Goal: Task Accomplishment & Management: Use online tool/utility

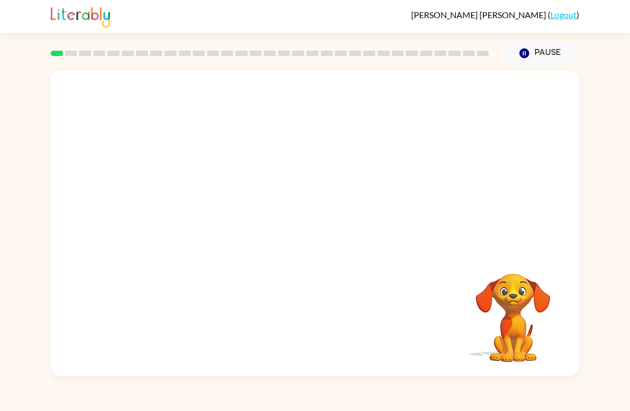
click at [514, 267] on video "Your browser must support playing .mp4 files to use Literably. Please try using…" at bounding box center [513, 310] width 107 height 107
click at [554, 51] on button "Pause Pause" at bounding box center [540, 53] width 77 height 25
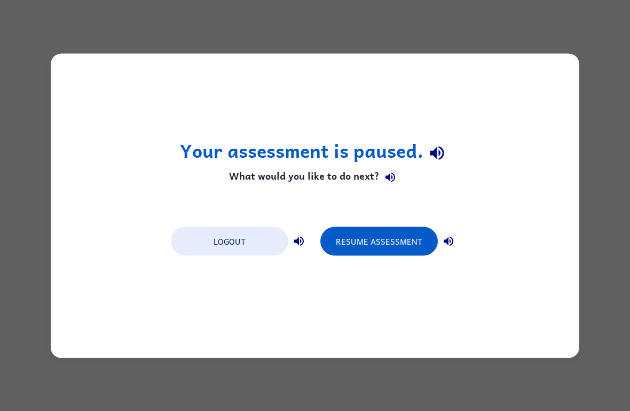
click at [383, 238] on button "Resume Assessment" at bounding box center [378, 241] width 117 height 29
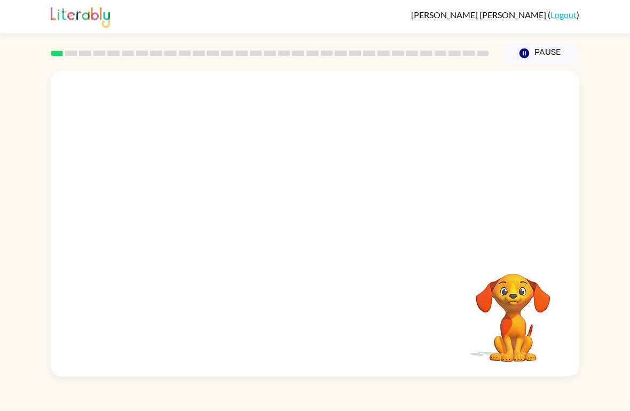
click at [62, 82] on div at bounding box center [315, 160] width 528 height 181
click at [540, 171] on div at bounding box center [315, 160] width 528 height 181
click at [565, 132] on div at bounding box center [315, 160] width 528 height 181
click at [525, 271] on video "Your browser must support playing .mp4 files to use Literably. Please try using…" at bounding box center [513, 310] width 107 height 107
click at [561, 289] on video "Your browser must support playing .mp4 files to use Literably. Please try using…" at bounding box center [513, 310] width 107 height 107
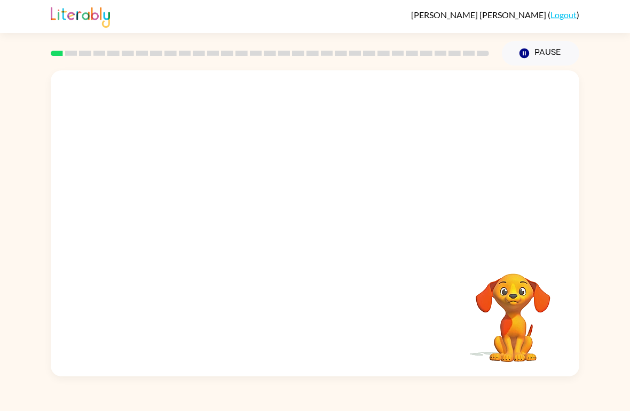
click at [288, 163] on video "Your browser must support playing .mp4 files to use Literably. Please try using…" at bounding box center [315, 160] width 528 height 181
click at [326, 224] on button "button" at bounding box center [315, 229] width 68 height 39
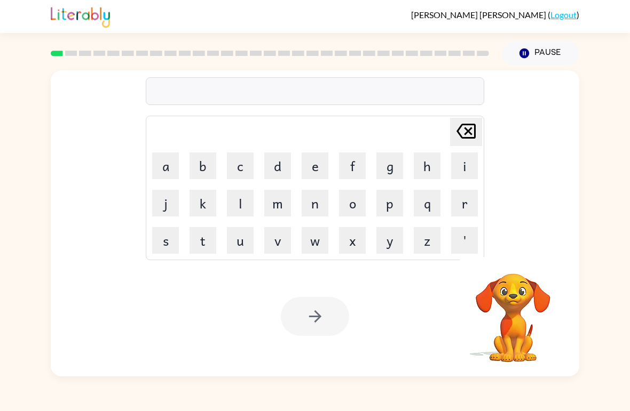
click at [210, 170] on button "b" at bounding box center [202, 166] width 27 height 27
click at [352, 201] on button "o" at bounding box center [352, 203] width 27 height 27
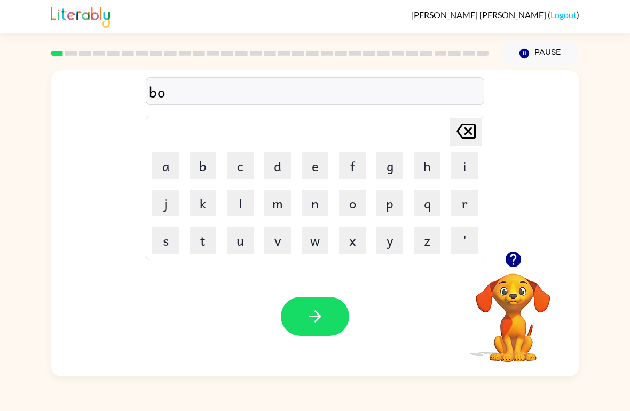
click at [463, 203] on button "r" at bounding box center [464, 203] width 27 height 27
click at [266, 169] on button "d" at bounding box center [277, 166] width 27 height 27
click at [455, 199] on button "r" at bounding box center [464, 203] width 27 height 27
click at [317, 170] on button "e" at bounding box center [315, 166] width 27 height 27
click at [467, 127] on icon "[PERSON_NAME] last character input" at bounding box center [466, 131] width 26 height 26
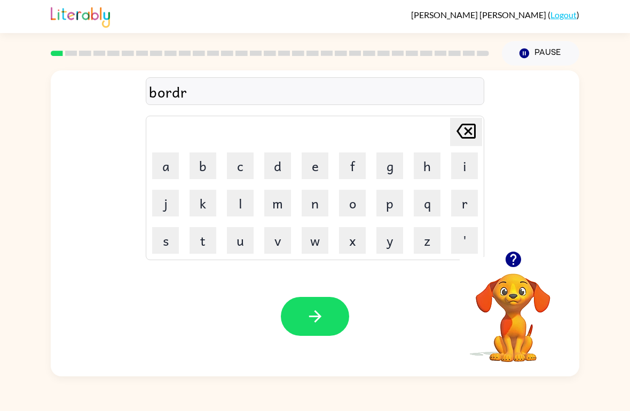
click at [465, 132] on icon "[PERSON_NAME] last character input" at bounding box center [466, 131] width 26 height 26
click at [312, 173] on button "e" at bounding box center [315, 166] width 27 height 27
click at [462, 205] on button "r" at bounding box center [464, 203] width 27 height 27
click at [325, 326] on button "button" at bounding box center [315, 316] width 68 height 39
click at [240, 162] on button "c" at bounding box center [240, 166] width 27 height 27
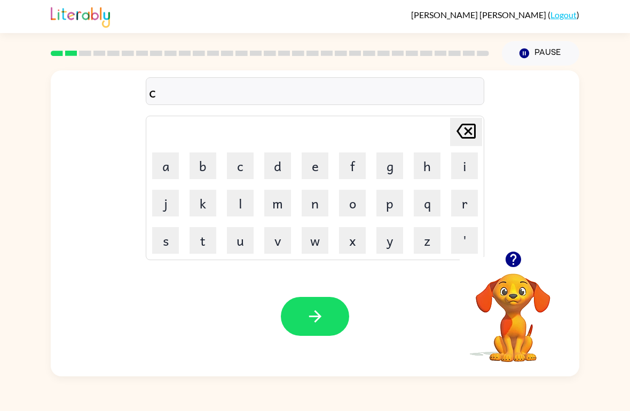
click at [341, 213] on button "o" at bounding box center [352, 203] width 27 height 27
click at [233, 237] on button "u" at bounding box center [240, 240] width 27 height 27
click at [197, 229] on button "t" at bounding box center [202, 240] width 27 height 27
click at [320, 330] on button "button" at bounding box center [315, 316] width 68 height 39
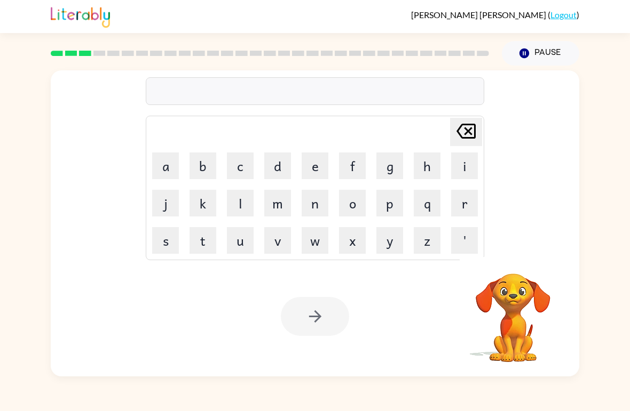
click at [229, 211] on button "l" at bounding box center [240, 203] width 27 height 27
click at [357, 202] on button "o" at bounding box center [352, 203] width 27 height 27
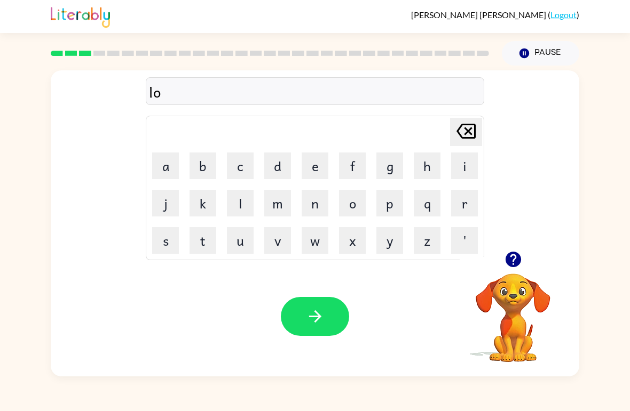
click at [233, 168] on button "c" at bounding box center [240, 166] width 27 height 27
click at [165, 201] on button "j" at bounding box center [165, 203] width 27 height 27
click at [456, 113] on div "locj [PERSON_NAME] last character input a b c d e f g h i j k l m n o p q r s t…" at bounding box center [315, 160] width 338 height 199
click at [167, 160] on button "a" at bounding box center [165, 166] width 27 height 27
click at [206, 228] on button "t" at bounding box center [202, 240] width 27 height 27
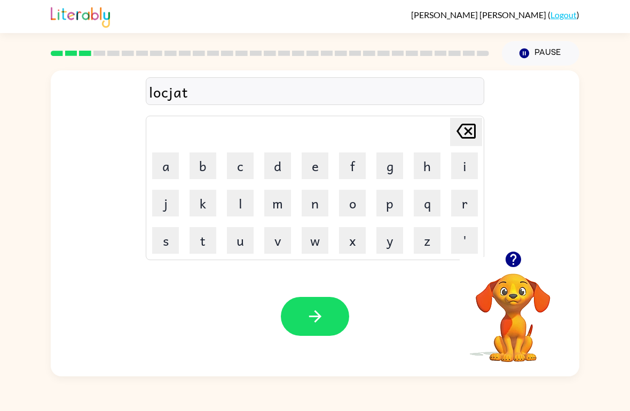
click at [311, 157] on button "e" at bounding box center [315, 166] width 27 height 27
click at [312, 307] on button "button" at bounding box center [315, 316] width 68 height 39
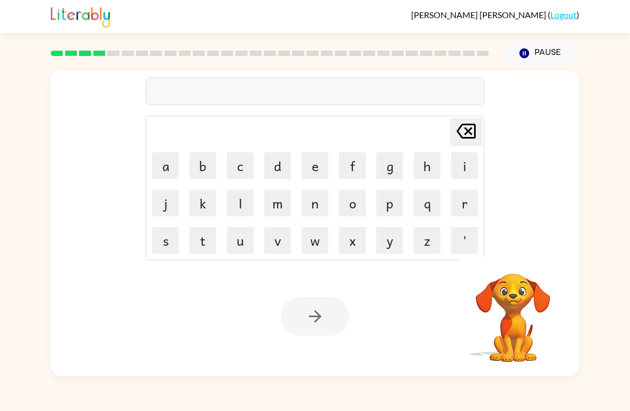
click at [46, 140] on div "[PERSON_NAME] last character input a b c d e f g h i j k l m n o p q r s t u v …" at bounding box center [315, 221] width 630 height 311
click at [42, 156] on div "[PERSON_NAME] last character input a b c d e f g h i j k l m n o p q r s t u v …" at bounding box center [315, 221] width 630 height 311
click at [26, 164] on div "[PERSON_NAME] last character input a b c d e f g h i j k l m n o p q r s t u v …" at bounding box center [315, 221] width 630 height 311
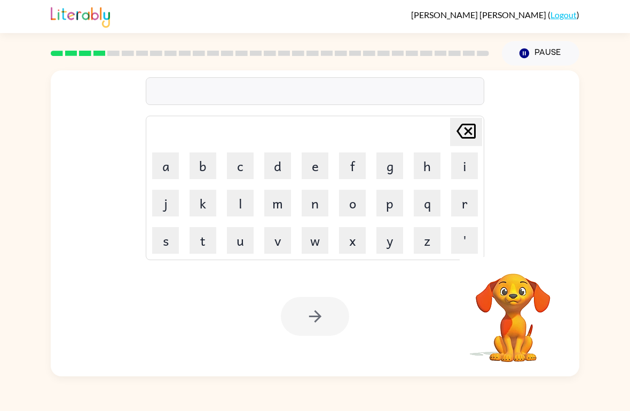
click at [559, 297] on video "Your browser must support playing .mp4 files to use Literably. Please try using…" at bounding box center [513, 310] width 107 height 107
click at [174, 171] on button "a" at bounding box center [165, 166] width 27 height 27
click at [156, 157] on button "a" at bounding box center [165, 166] width 27 height 27
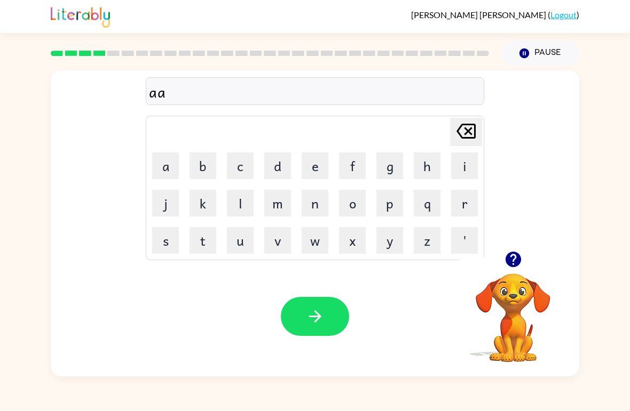
click at [160, 167] on button "a" at bounding box center [165, 166] width 27 height 27
click at [160, 166] on button "a" at bounding box center [165, 166] width 27 height 27
click at [161, 153] on button "a" at bounding box center [165, 166] width 27 height 27
click at [165, 154] on button "a" at bounding box center [165, 166] width 27 height 27
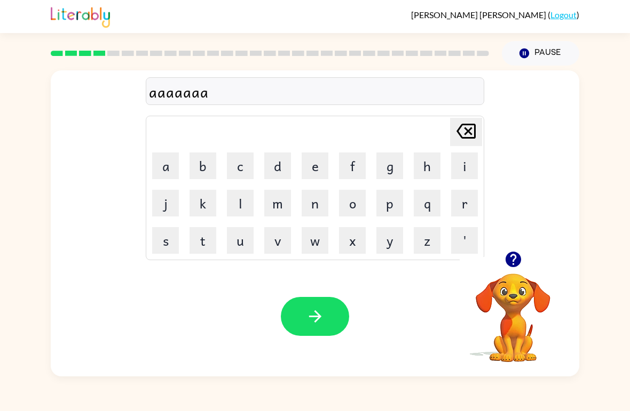
click at [163, 152] on td "a" at bounding box center [165, 166] width 36 height 36
click at [167, 153] on button "a" at bounding box center [165, 166] width 27 height 27
click at [463, 121] on icon "[PERSON_NAME] last character input" at bounding box center [466, 131] width 26 height 26
click at [480, 127] on button "[PERSON_NAME] last character input" at bounding box center [466, 132] width 32 height 28
click at [486, 132] on div "aaaaaa Delete Delete last character input a b c d e f g h i j k l m n o p q r s…" at bounding box center [315, 160] width 528 height 181
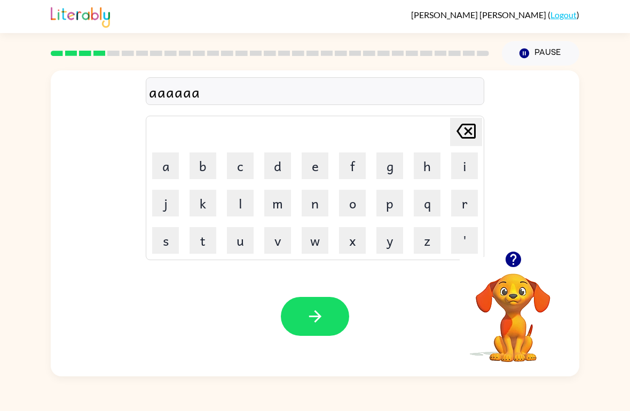
click at [472, 125] on icon at bounding box center [465, 131] width 19 height 15
click at [471, 125] on icon at bounding box center [465, 131] width 19 height 15
click at [474, 126] on icon at bounding box center [465, 131] width 19 height 15
click at [478, 116] on div "aa Delete Delete last character input a b c d e f g h i j k l m n o p q r s t u…" at bounding box center [315, 160] width 338 height 199
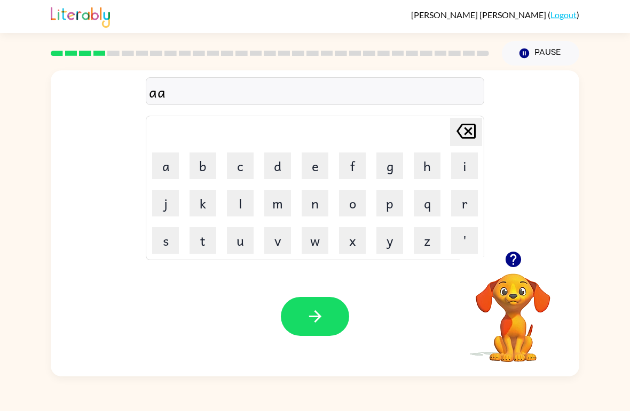
click at [464, 126] on icon at bounding box center [465, 131] width 19 height 15
click at [463, 125] on icon at bounding box center [465, 131] width 19 height 15
click at [187, 250] on td "t" at bounding box center [203, 241] width 36 height 36
click at [319, 248] on button "w" at bounding box center [315, 240] width 27 height 27
click at [466, 157] on button "i" at bounding box center [464, 166] width 27 height 27
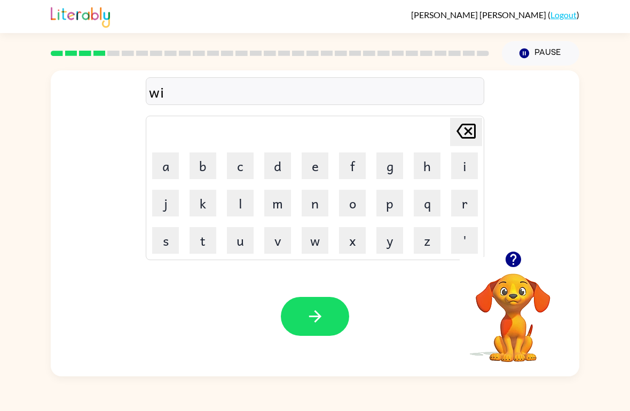
click at [319, 202] on button "n" at bounding box center [315, 203] width 27 height 27
click at [464, 132] on icon "[PERSON_NAME] last character input" at bounding box center [466, 131] width 26 height 26
click at [459, 132] on icon "[PERSON_NAME] last character input" at bounding box center [466, 131] width 26 height 26
click at [200, 236] on button "t" at bounding box center [202, 240] width 27 height 27
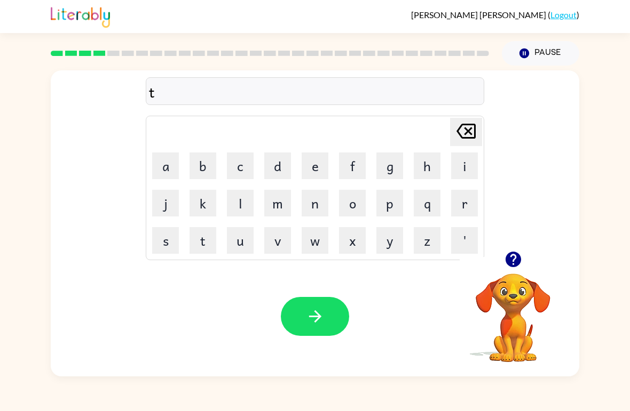
click at [321, 242] on button "w" at bounding box center [315, 240] width 27 height 27
click at [469, 145] on div "[PERSON_NAME] last character input" at bounding box center [466, 131] width 26 height 27
click at [454, 160] on button "i" at bounding box center [464, 166] width 27 height 27
click at [464, 123] on icon "[PERSON_NAME] last character input" at bounding box center [466, 131] width 26 height 26
click at [308, 241] on button "w" at bounding box center [315, 240] width 27 height 27
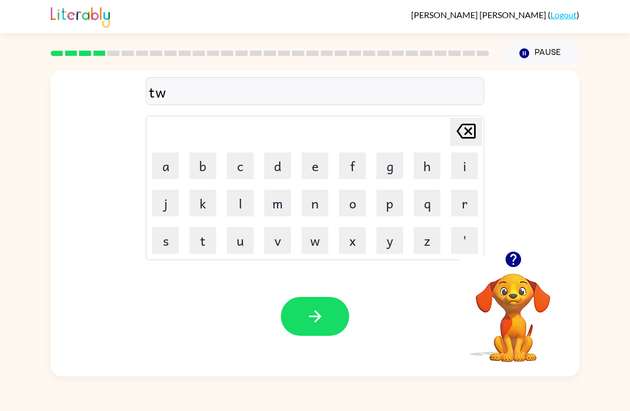
click at [456, 164] on button "i" at bounding box center [464, 166] width 27 height 27
click at [311, 200] on button "n" at bounding box center [315, 203] width 27 height 27
click at [321, 314] on icon "button" at bounding box center [315, 316] width 19 height 19
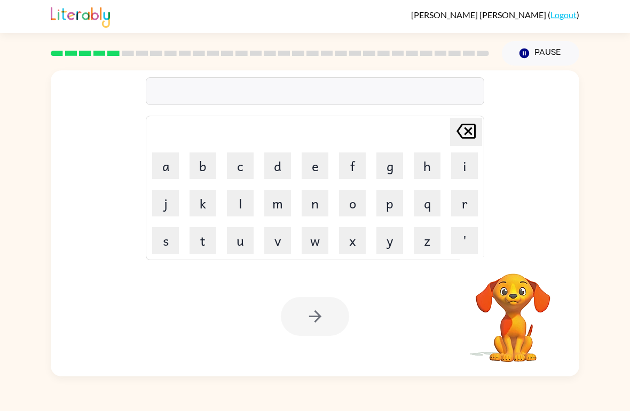
click at [322, 196] on button "n" at bounding box center [315, 203] width 27 height 27
click at [323, 154] on button "e" at bounding box center [315, 166] width 27 height 27
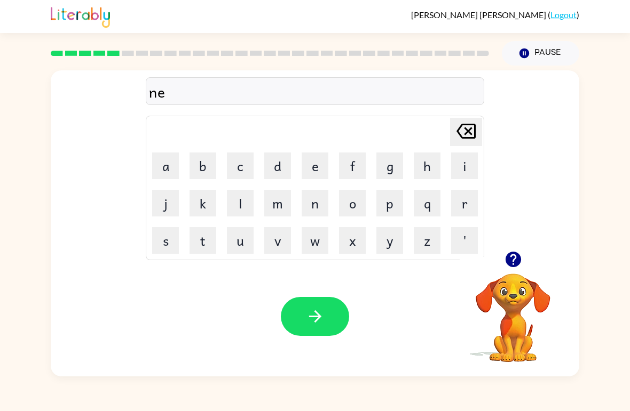
click at [167, 164] on button "a" at bounding box center [165, 166] width 27 height 27
click at [462, 202] on button "r" at bounding box center [464, 203] width 27 height 27
click at [228, 205] on button "l" at bounding box center [240, 203] width 27 height 27
click at [456, 161] on button "i" at bounding box center [464, 166] width 27 height 27
click at [472, 126] on icon "[PERSON_NAME] last character input" at bounding box center [466, 131] width 26 height 26
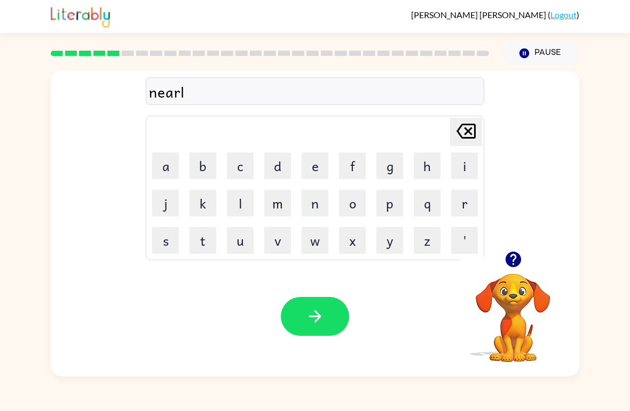
click at [392, 235] on button "y" at bounding box center [389, 240] width 27 height 27
click at [332, 308] on button "button" at bounding box center [315, 316] width 68 height 39
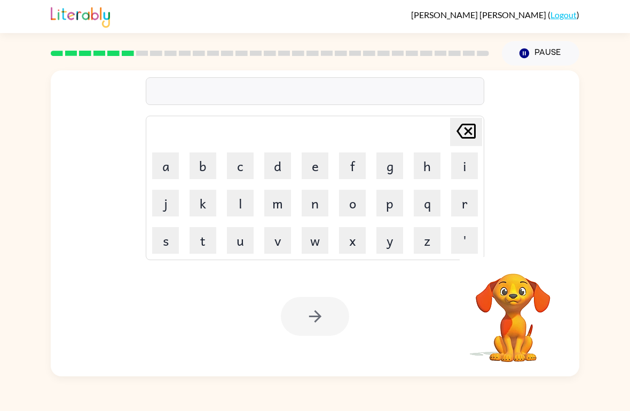
click at [203, 163] on button "b" at bounding box center [202, 166] width 27 height 27
click at [164, 203] on button "j" at bounding box center [165, 203] width 27 height 27
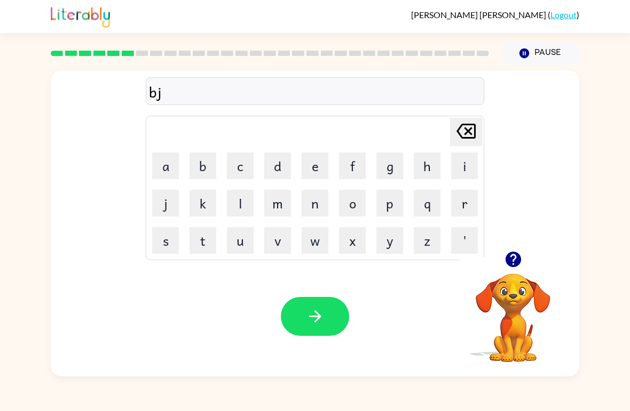
click at [464, 157] on button "i" at bounding box center [464, 166] width 27 height 27
click at [312, 206] on button "n" at bounding box center [315, 203] width 27 height 27
click at [282, 165] on button "d" at bounding box center [277, 166] width 27 height 27
click at [307, 159] on button "e" at bounding box center [315, 166] width 27 height 27
click at [330, 329] on button "button" at bounding box center [315, 316] width 68 height 39
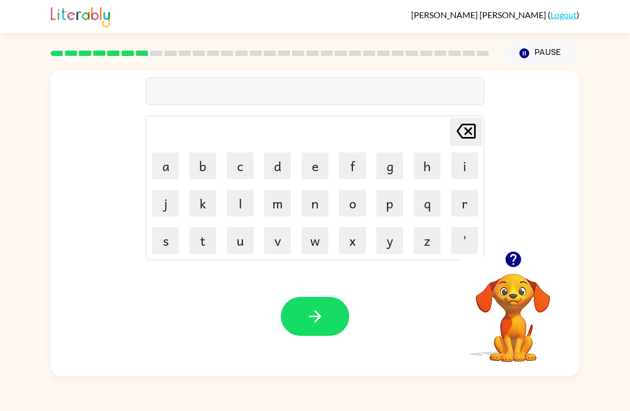
click at [199, 239] on button "t" at bounding box center [202, 240] width 27 height 27
click at [468, 197] on button "r" at bounding box center [464, 203] width 27 height 27
click at [466, 161] on button "i" at bounding box center [464, 166] width 27 height 27
click at [238, 159] on button "c" at bounding box center [240, 166] width 27 height 27
click at [233, 211] on button "l" at bounding box center [240, 203] width 27 height 27
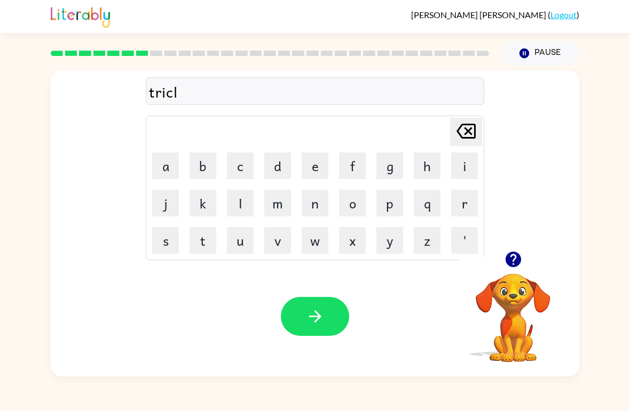
click at [312, 162] on button "e" at bounding box center [315, 166] width 27 height 27
click at [332, 331] on button "button" at bounding box center [315, 316] width 68 height 39
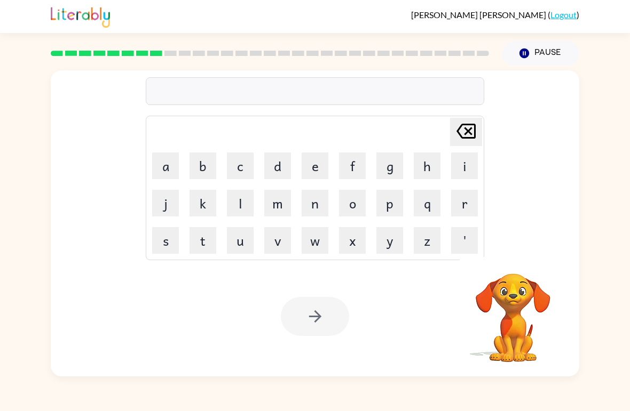
click at [274, 210] on button "m" at bounding box center [277, 203] width 27 height 27
click at [468, 164] on button "i" at bounding box center [464, 166] width 27 height 27
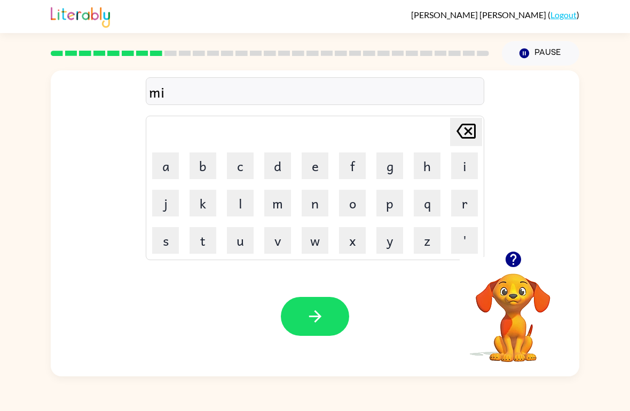
click at [462, 192] on button "r" at bounding box center [464, 203] width 27 height 27
click at [461, 192] on button "r" at bounding box center [464, 203] width 27 height 27
click at [460, 164] on button "i" at bounding box center [464, 166] width 27 height 27
click at [236, 173] on button "c" at bounding box center [240, 166] width 27 height 27
click at [173, 165] on button "a" at bounding box center [165, 166] width 27 height 27
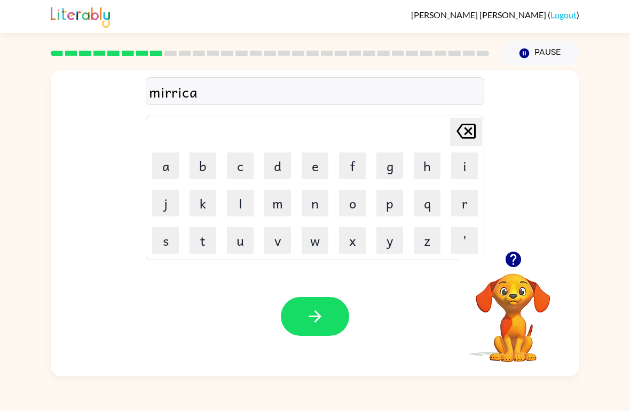
click at [451, 206] on button "r" at bounding box center [464, 203] width 27 height 27
click at [462, 114] on div "mirricar [PERSON_NAME] last character input a b c d e f g h i j k l m n o p q r…" at bounding box center [315, 160] width 338 height 199
click at [450, 146] on button "[PERSON_NAME] last character input" at bounding box center [466, 132] width 32 height 28
click at [233, 204] on button "l" at bounding box center [240, 203] width 27 height 27
click at [318, 315] on icon "button" at bounding box center [314, 317] width 12 height 12
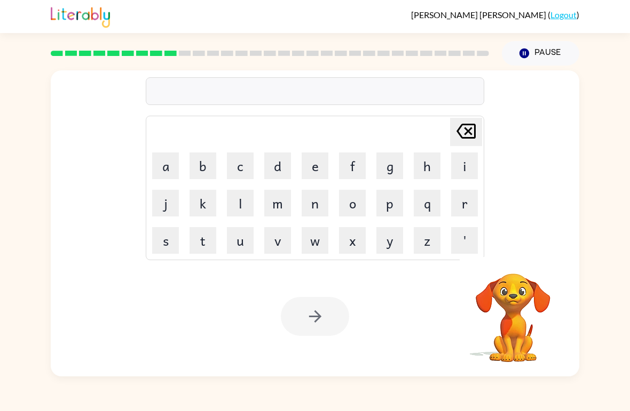
click at [320, 200] on button "n" at bounding box center [315, 203] width 27 height 27
click at [453, 179] on button "i" at bounding box center [464, 166] width 27 height 27
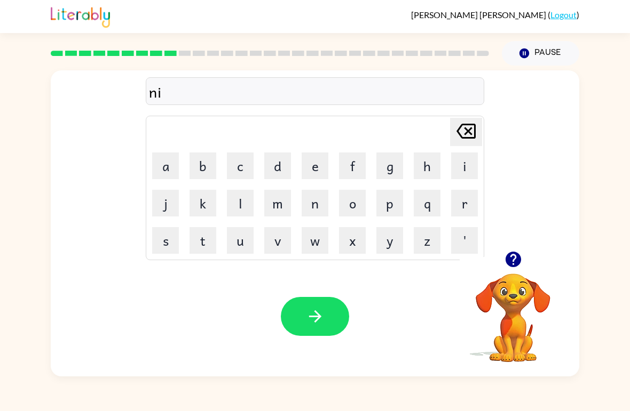
click at [192, 166] on button "b" at bounding box center [202, 166] width 27 height 27
click at [239, 205] on button "l" at bounding box center [240, 203] width 27 height 27
click at [323, 318] on icon "button" at bounding box center [315, 316] width 19 height 19
click at [227, 234] on button "u" at bounding box center [240, 240] width 27 height 27
click at [273, 164] on button "d" at bounding box center [277, 166] width 27 height 27
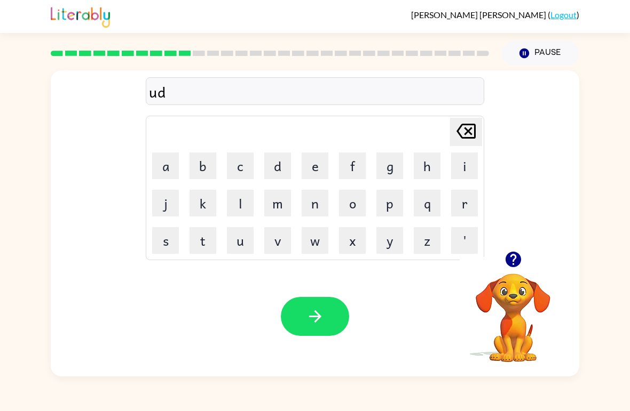
click at [464, 115] on div "ud Delete Delete last character input a b c d e f g h i j k l m n o p q r s t u…" at bounding box center [315, 160] width 338 height 199
click at [484, 120] on div "[PERSON_NAME] last character input a b c d e f g h i j k l m n o p q r s t u v …" at bounding box center [315, 188] width 338 height 145
click at [460, 130] on icon at bounding box center [465, 131] width 19 height 15
click at [324, 205] on button "n" at bounding box center [315, 203] width 27 height 27
click at [282, 172] on button "d" at bounding box center [277, 166] width 27 height 27
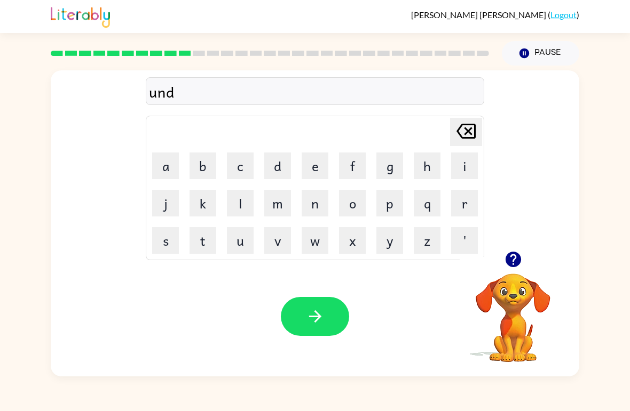
click at [504, 273] on div at bounding box center [513, 259] width 107 height 27
click at [518, 259] on icon "button" at bounding box center [512, 259] width 15 height 15
click at [351, 169] on button "f" at bounding box center [352, 166] width 27 height 27
click at [355, 205] on button "o" at bounding box center [352, 203] width 27 height 27
click at [244, 214] on button "l" at bounding box center [240, 203] width 27 height 27
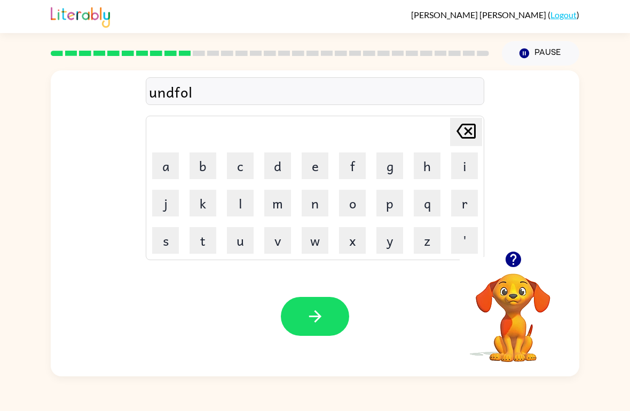
click at [279, 164] on button "d" at bounding box center [277, 166] width 27 height 27
click at [323, 320] on icon "button" at bounding box center [315, 316] width 19 height 19
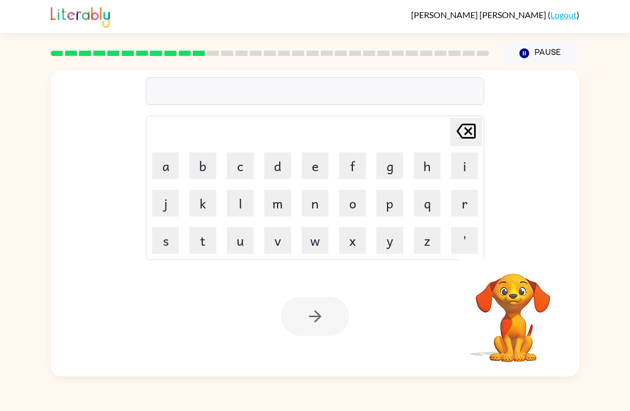
click at [270, 237] on button "v" at bounding box center [277, 240] width 27 height 27
click at [353, 212] on button "o" at bounding box center [352, 203] width 27 height 27
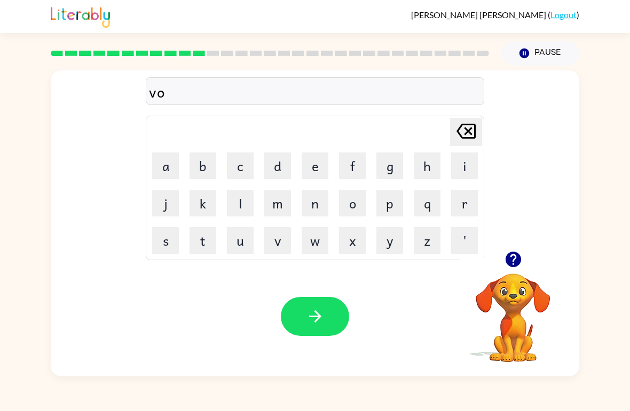
click at [204, 240] on button "t" at bounding box center [202, 240] width 27 height 27
click at [316, 160] on button "e" at bounding box center [315, 166] width 27 height 27
click at [324, 311] on icon "button" at bounding box center [315, 316] width 19 height 19
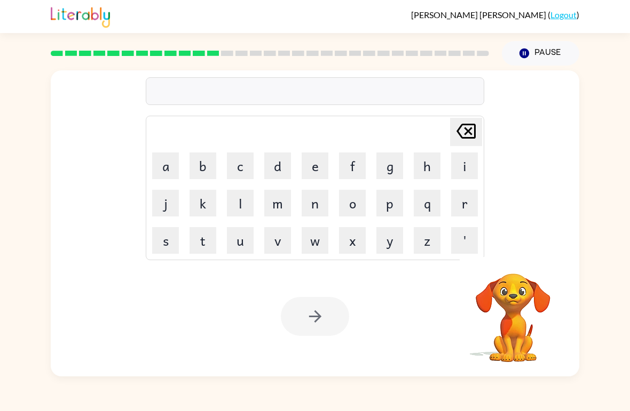
click at [200, 168] on button "b" at bounding box center [202, 166] width 27 height 27
click at [287, 161] on button "d" at bounding box center [277, 166] width 27 height 27
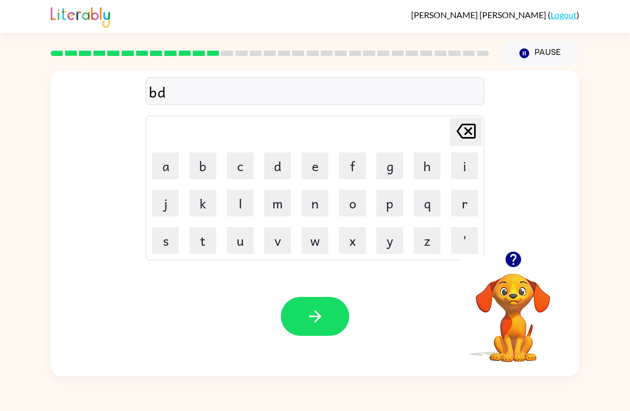
click at [476, 125] on icon "[PERSON_NAME] last character input" at bounding box center [466, 131] width 26 height 26
click at [320, 167] on button "e" at bounding box center [315, 166] width 27 height 27
click at [276, 159] on button "d" at bounding box center [277, 166] width 27 height 27
click at [199, 248] on button "t" at bounding box center [202, 240] width 27 height 27
click at [461, 167] on button "i" at bounding box center [464, 166] width 27 height 27
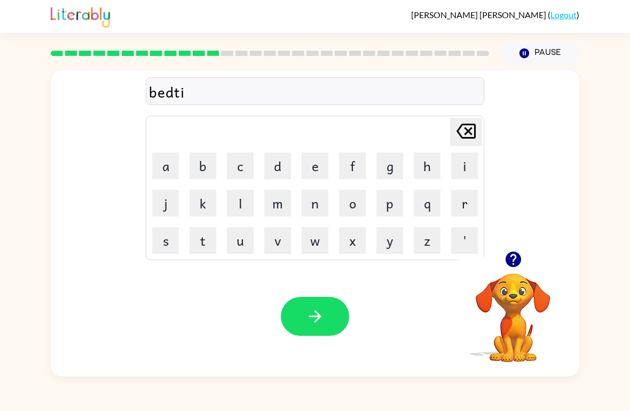
click at [288, 205] on button "m" at bounding box center [277, 203] width 27 height 27
click at [306, 165] on button "e" at bounding box center [315, 166] width 27 height 27
click at [324, 317] on button "button" at bounding box center [315, 316] width 68 height 39
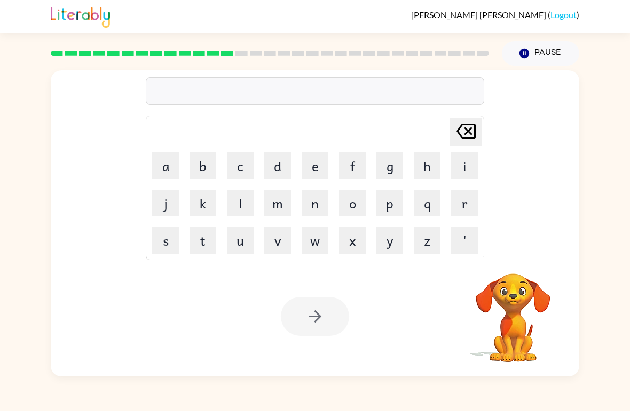
click at [365, 154] on button "f" at bounding box center [352, 166] width 27 height 27
click at [466, 158] on button "i" at bounding box center [464, 166] width 27 height 27
click at [194, 244] on button "t" at bounding box center [202, 240] width 27 height 27
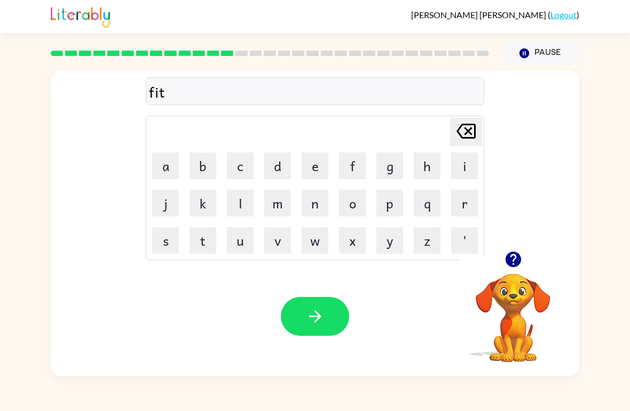
click at [322, 160] on button "e" at bounding box center [315, 166] width 27 height 27
click at [322, 205] on button "n" at bounding box center [315, 203] width 27 height 27
click at [320, 167] on button "e" at bounding box center [315, 166] width 27 height 27
click at [153, 241] on button "s" at bounding box center [165, 240] width 27 height 27
click at [318, 311] on icon "button" at bounding box center [315, 316] width 19 height 19
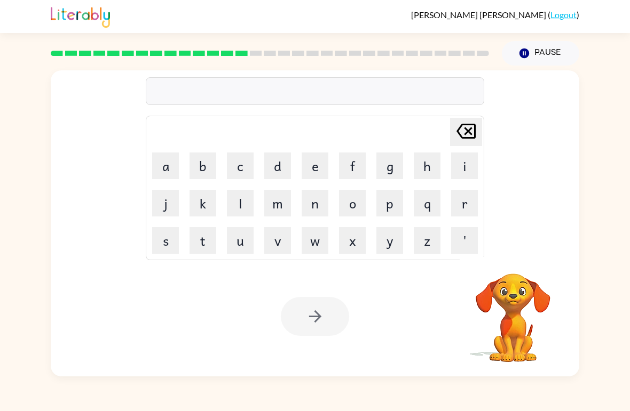
click at [276, 171] on button "d" at bounding box center [277, 166] width 27 height 27
click at [321, 167] on button "e" at bounding box center [315, 166] width 27 height 27
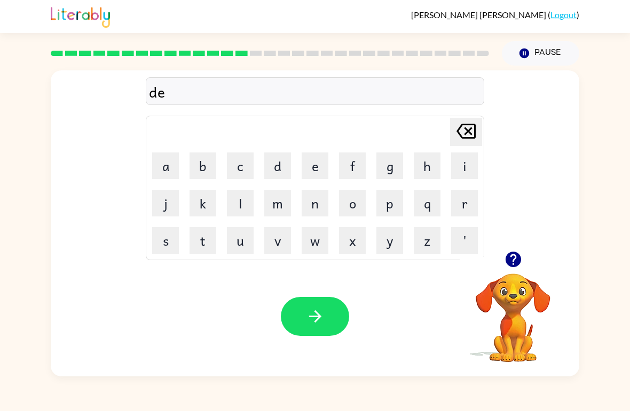
click at [243, 214] on button "l" at bounding box center [240, 203] width 27 height 27
click at [167, 166] on button "a" at bounding box center [165, 166] width 27 height 27
click at [172, 168] on button "a" at bounding box center [165, 166] width 27 height 27
click at [465, 130] on icon "[PERSON_NAME] last character input" at bounding box center [466, 131] width 26 height 26
click at [394, 245] on button "y" at bounding box center [389, 240] width 27 height 27
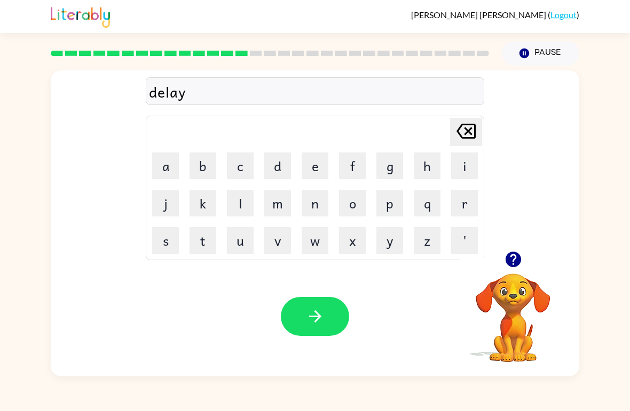
click at [343, 326] on button "button" at bounding box center [315, 316] width 68 height 39
click at [536, 253] on div at bounding box center [513, 259] width 107 height 27
click at [535, 252] on div at bounding box center [513, 259] width 107 height 27
click at [516, 255] on icon "button" at bounding box center [512, 259] width 15 height 15
click at [208, 243] on button "t" at bounding box center [202, 240] width 27 height 27
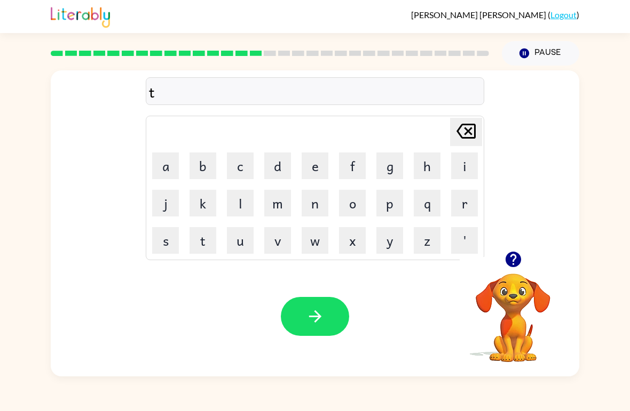
click at [245, 244] on button "u" at bounding box center [240, 240] width 27 height 27
click at [462, 200] on button "r" at bounding box center [464, 203] width 27 height 27
click at [289, 208] on button "m" at bounding box center [277, 203] width 27 height 27
click at [464, 124] on icon at bounding box center [465, 131] width 19 height 15
click at [311, 213] on button "n" at bounding box center [315, 203] width 27 height 27
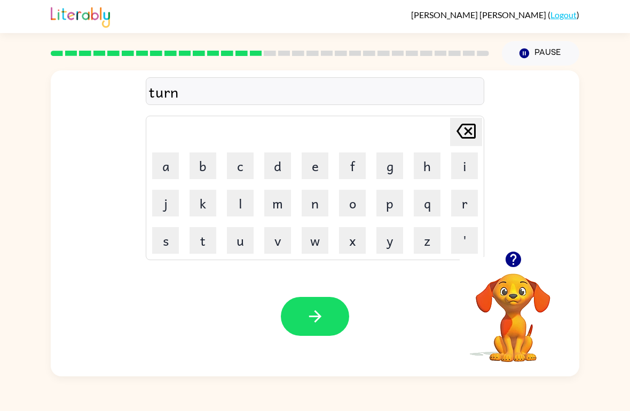
click at [316, 311] on icon "button" at bounding box center [315, 316] width 19 height 19
click at [156, 247] on button "s" at bounding box center [165, 240] width 27 height 27
click at [320, 169] on button "e" at bounding box center [315, 166] width 27 height 27
click at [200, 242] on button "t" at bounding box center [202, 240] width 27 height 27
click at [314, 318] on icon "button" at bounding box center [315, 316] width 19 height 19
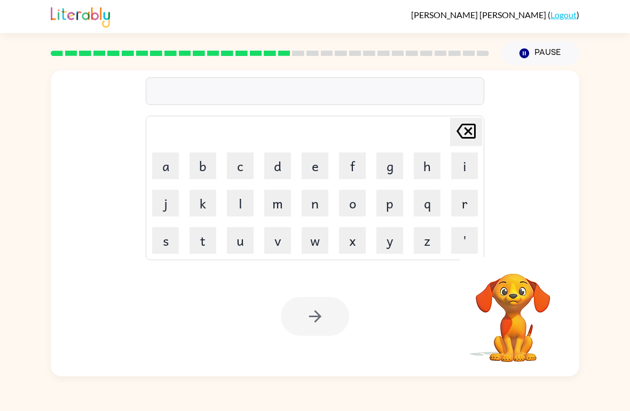
click at [219, 81] on div at bounding box center [315, 91] width 338 height 28
click at [207, 170] on button "b" at bounding box center [202, 166] width 27 height 27
click at [471, 208] on button "r" at bounding box center [464, 203] width 27 height 27
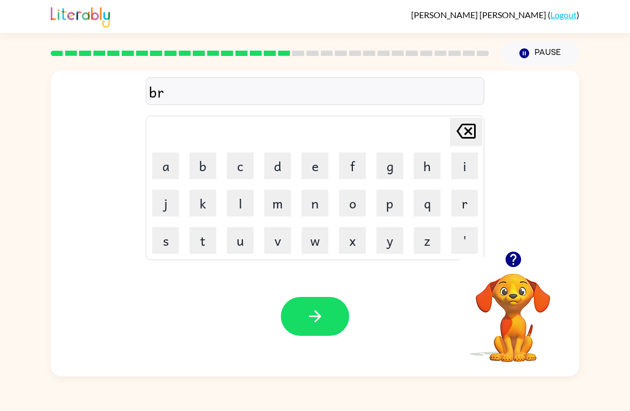
click at [463, 164] on button "i" at bounding box center [464, 166] width 27 height 27
click at [278, 203] on button "m" at bounding box center [277, 203] width 27 height 27
click at [465, 179] on button "i" at bounding box center [464, 166] width 27 height 27
click at [241, 251] on button "u" at bounding box center [240, 240] width 27 height 27
click at [474, 122] on icon "[PERSON_NAME] last character input" at bounding box center [466, 131] width 26 height 26
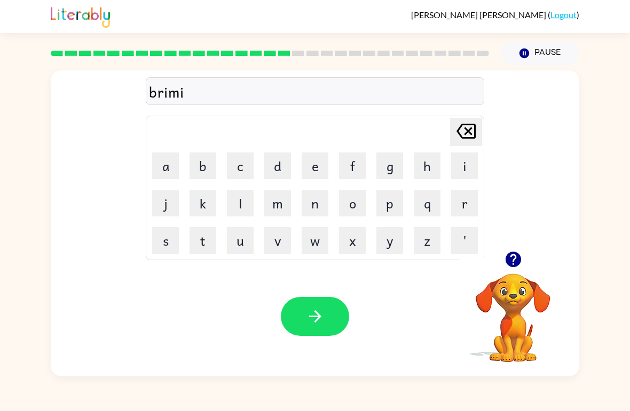
click at [326, 208] on button "n" at bounding box center [315, 203] width 27 height 27
click at [394, 167] on button "g" at bounding box center [389, 166] width 27 height 27
click at [361, 312] on div "Your browser must support playing .mp4 files to use Literably. Please try using…" at bounding box center [315, 317] width 528 height 120
click at [313, 321] on icon "button" at bounding box center [315, 316] width 19 height 19
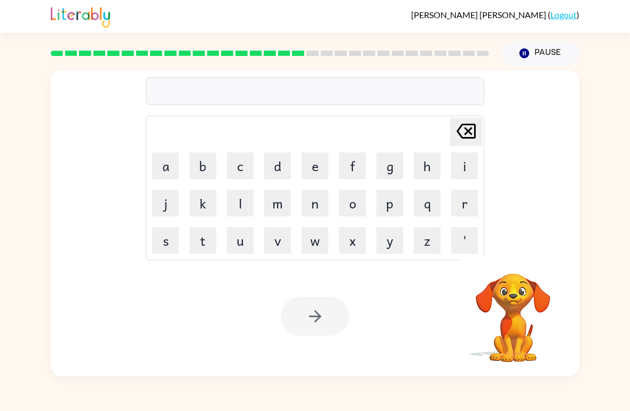
click at [394, 205] on button "p" at bounding box center [389, 203] width 27 height 27
click at [246, 201] on button "l" at bounding box center [240, 203] width 27 height 27
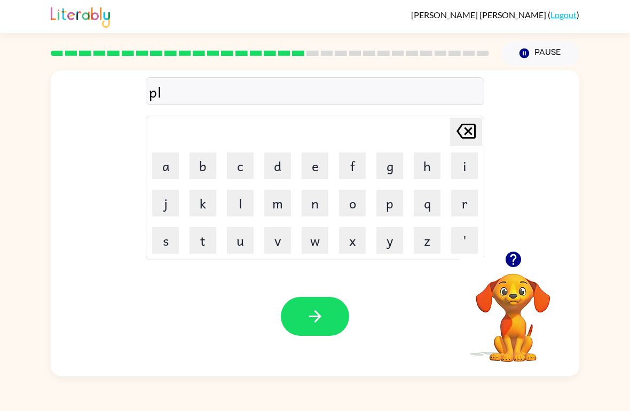
click at [157, 167] on button "a" at bounding box center [165, 166] width 27 height 27
click at [166, 235] on button "s" at bounding box center [165, 240] width 27 height 27
click at [201, 246] on button "t" at bounding box center [202, 240] width 27 height 27
click at [455, 165] on button "i" at bounding box center [464, 166] width 27 height 27
click at [236, 170] on button "c" at bounding box center [240, 166] width 27 height 27
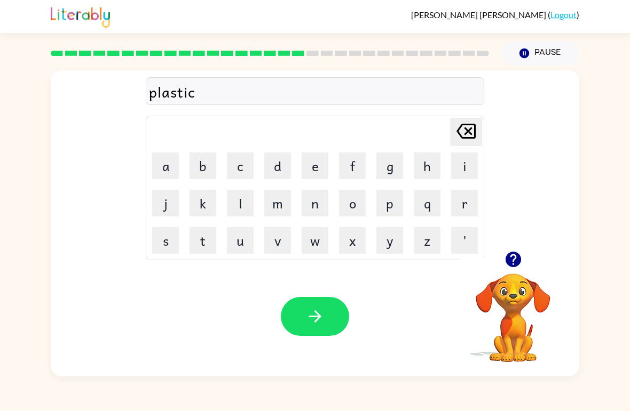
click at [319, 312] on icon "button" at bounding box center [315, 316] width 19 height 19
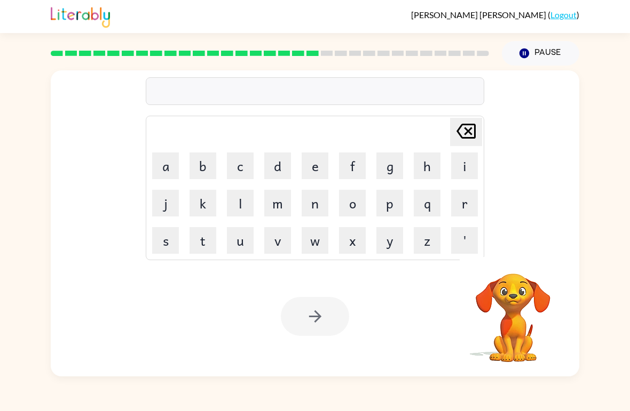
click at [279, 166] on button "d" at bounding box center [277, 166] width 27 height 27
click at [464, 159] on button "i" at bounding box center [464, 166] width 27 height 27
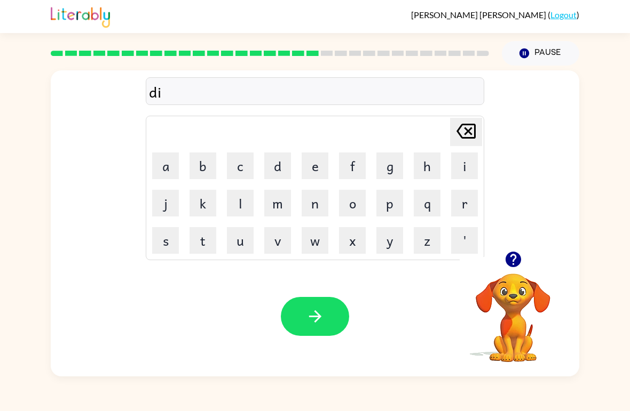
click at [385, 206] on button "p" at bounding box center [389, 203] width 27 height 27
click at [472, 128] on icon "[PERSON_NAME] last character input" at bounding box center [466, 131] width 26 height 26
click at [175, 250] on button "s" at bounding box center [165, 240] width 27 height 27
click at [388, 202] on button "p" at bounding box center [389, 203] width 27 height 27
click at [240, 200] on button "l" at bounding box center [240, 203] width 27 height 27
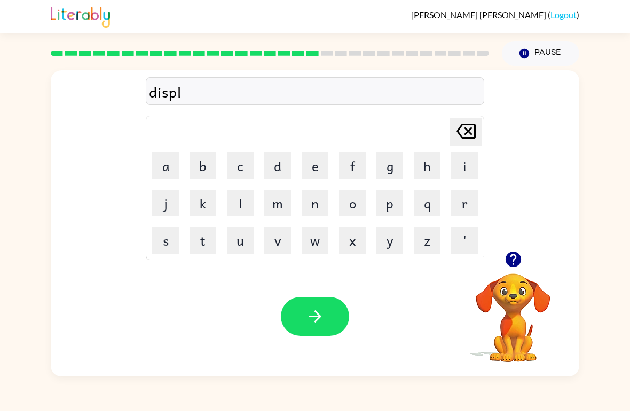
click at [161, 167] on button "a" at bounding box center [165, 166] width 27 height 27
click at [392, 247] on button "y" at bounding box center [389, 240] width 27 height 27
click at [324, 307] on button "button" at bounding box center [315, 316] width 68 height 39
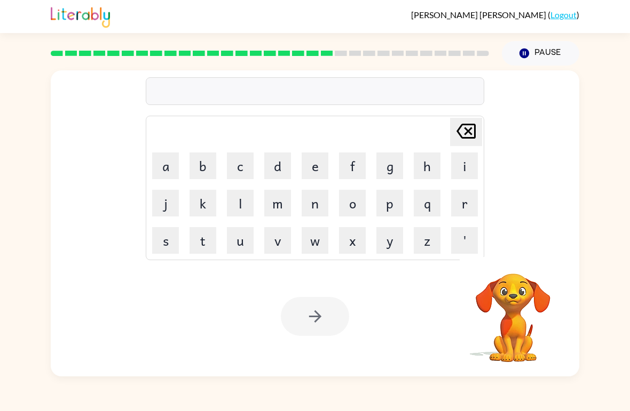
click at [268, 174] on button "d" at bounding box center [277, 166] width 27 height 27
click at [250, 244] on button "u" at bounding box center [240, 240] width 27 height 27
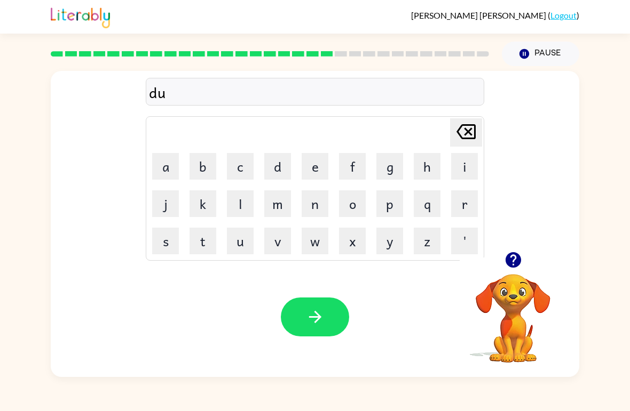
click at [169, 228] on button "s" at bounding box center [165, 240] width 27 height 27
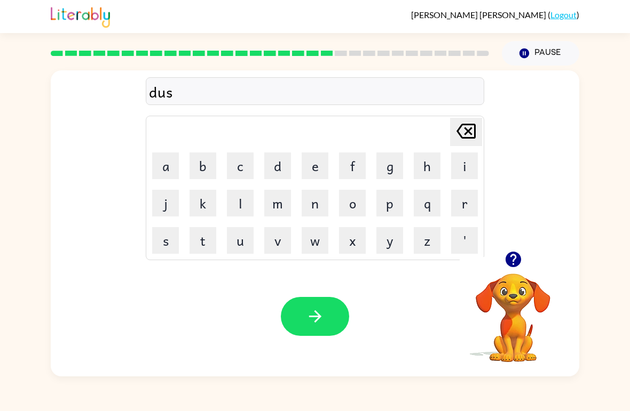
click at [189, 238] on button "t" at bounding box center [202, 240] width 27 height 27
click at [322, 167] on button "e" at bounding box center [315, 166] width 27 height 27
click at [273, 168] on button "d" at bounding box center [277, 166] width 27 height 27
click at [315, 312] on icon "button" at bounding box center [314, 317] width 12 height 12
click at [247, 169] on button "c" at bounding box center [240, 166] width 27 height 27
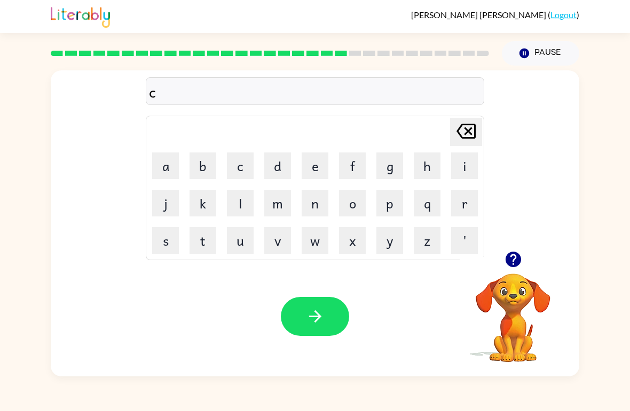
click at [315, 161] on button "e" at bounding box center [315, 166] width 27 height 27
click at [320, 203] on button "n" at bounding box center [315, 203] width 27 height 27
click at [196, 234] on button "t" at bounding box center [202, 240] width 27 height 27
click at [306, 157] on button "e" at bounding box center [315, 166] width 27 height 27
click at [395, 206] on button "p" at bounding box center [389, 203] width 27 height 27
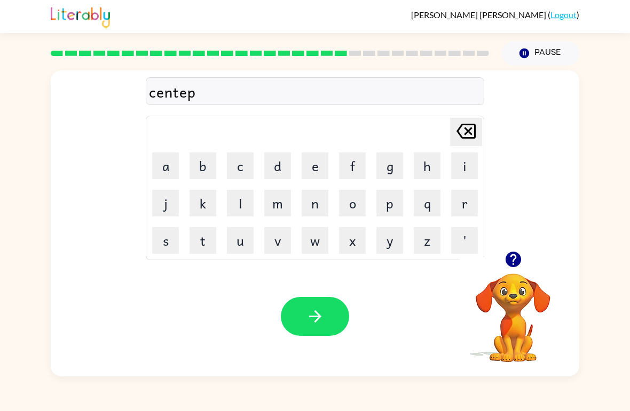
click at [466, 158] on button "i" at bounding box center [464, 166] width 27 height 27
click at [347, 312] on button "button" at bounding box center [315, 316] width 68 height 39
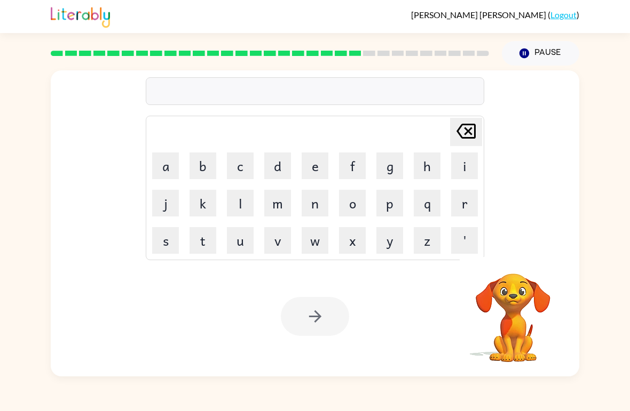
click at [457, 205] on button "r" at bounding box center [464, 203] width 27 height 27
click at [163, 176] on button "a" at bounding box center [165, 166] width 27 height 27
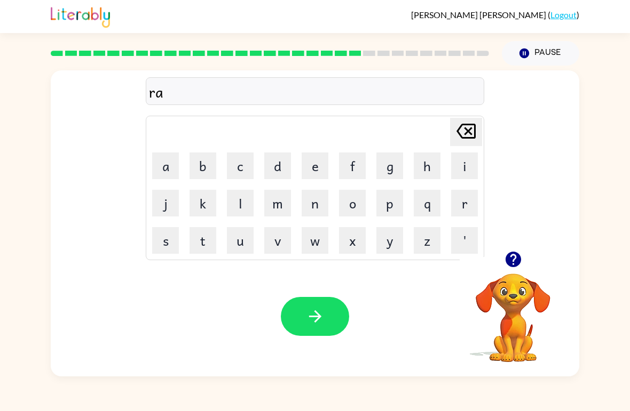
click at [465, 163] on button "i" at bounding box center [464, 166] width 27 height 27
click at [316, 204] on button "n" at bounding box center [315, 203] width 27 height 27
click at [319, 202] on button "n" at bounding box center [315, 203] width 27 height 27
click at [469, 130] on icon at bounding box center [465, 131] width 19 height 15
click at [242, 176] on button "c" at bounding box center [240, 166] width 27 height 27
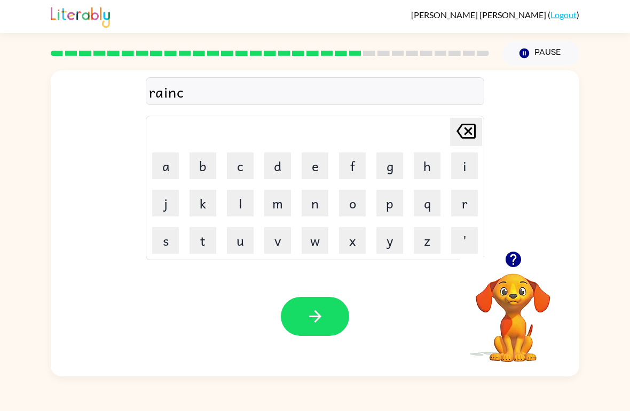
click at [365, 205] on button "o" at bounding box center [352, 203] width 27 height 27
click at [247, 250] on button "u" at bounding box center [240, 240] width 27 height 27
click at [205, 243] on button "t" at bounding box center [202, 240] width 27 height 27
click at [315, 324] on icon "button" at bounding box center [315, 316] width 19 height 19
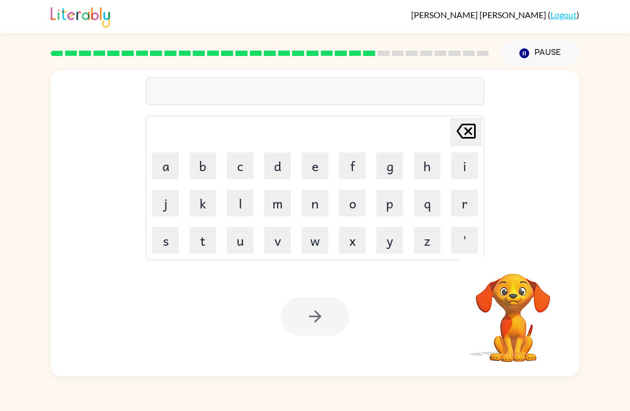
click at [470, 124] on icon at bounding box center [465, 131] width 19 height 15
click at [281, 209] on button "m" at bounding box center [277, 203] width 27 height 27
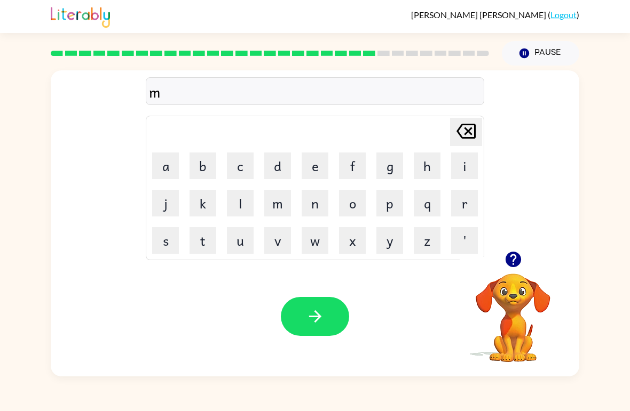
click at [159, 159] on button "a" at bounding box center [165, 166] width 27 height 27
click at [240, 170] on button "c" at bounding box center [240, 166] width 27 height 27
click at [325, 176] on button "e" at bounding box center [315, 166] width 27 height 27
click at [472, 197] on button "r" at bounding box center [464, 203] width 27 height 27
click at [469, 133] on icon at bounding box center [465, 131] width 19 height 15
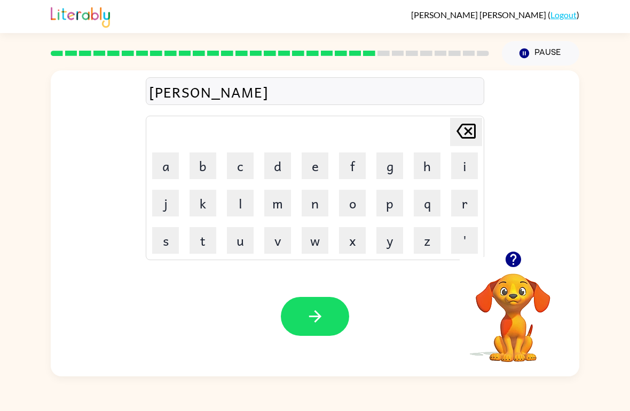
click at [469, 133] on icon at bounding box center [465, 131] width 19 height 15
click at [470, 125] on icon at bounding box center [465, 131] width 19 height 15
click at [466, 202] on button "r" at bounding box center [464, 203] width 27 height 27
click at [208, 199] on button "k" at bounding box center [202, 203] width 27 height 27
click at [320, 171] on button "e" at bounding box center [315, 166] width 27 height 27
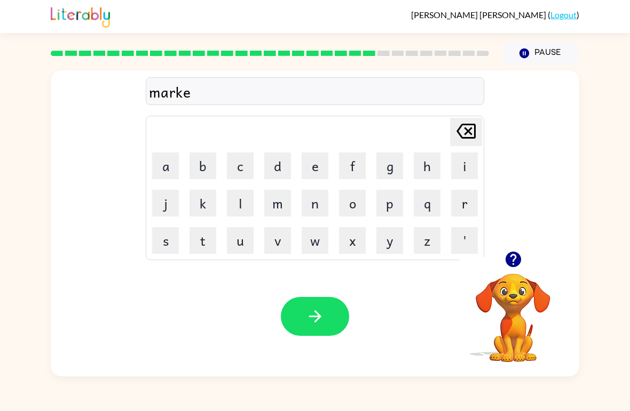
click at [468, 209] on button "r" at bounding box center [464, 203] width 27 height 27
click at [318, 343] on div "Your browser must support playing .mp4 files to use Literably. Please try using…" at bounding box center [315, 317] width 528 height 120
click at [312, 315] on icon "button" at bounding box center [315, 316] width 19 height 19
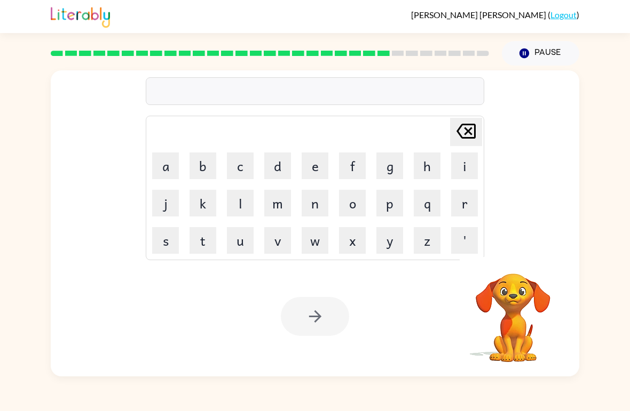
click at [168, 154] on button "a" at bounding box center [165, 166] width 27 height 27
click at [276, 171] on button "d" at bounding box center [277, 166] width 27 height 27
click at [277, 235] on button "v" at bounding box center [277, 240] width 27 height 27
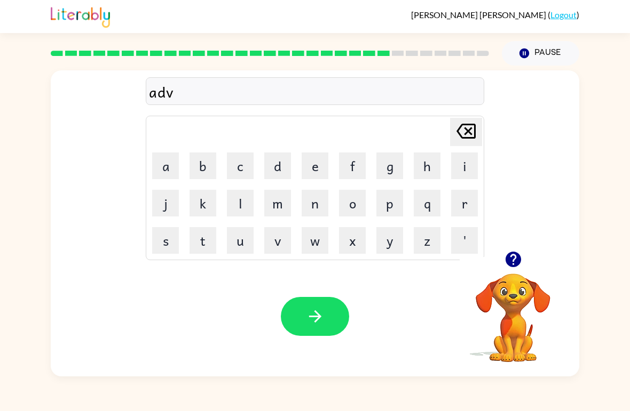
click at [160, 170] on button "a" at bounding box center [165, 166] width 27 height 27
click at [322, 216] on button "n" at bounding box center [315, 203] width 27 height 27
click at [164, 249] on button "s" at bounding box center [165, 240] width 27 height 27
click at [461, 165] on button "i" at bounding box center [464, 166] width 27 height 27
click at [327, 202] on button "n" at bounding box center [315, 203] width 27 height 27
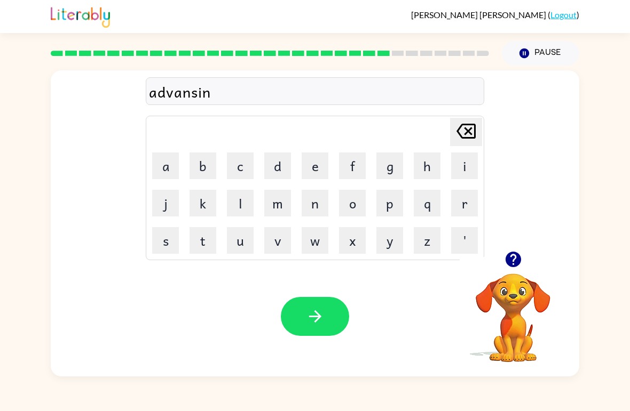
click at [399, 161] on button "g" at bounding box center [389, 166] width 27 height 27
click at [320, 317] on icon "button" at bounding box center [314, 317] width 12 height 12
click at [393, 169] on button "g" at bounding box center [389, 166] width 27 height 27
click at [358, 215] on button "o" at bounding box center [352, 203] width 27 height 27
click at [196, 168] on button "b" at bounding box center [202, 166] width 27 height 27
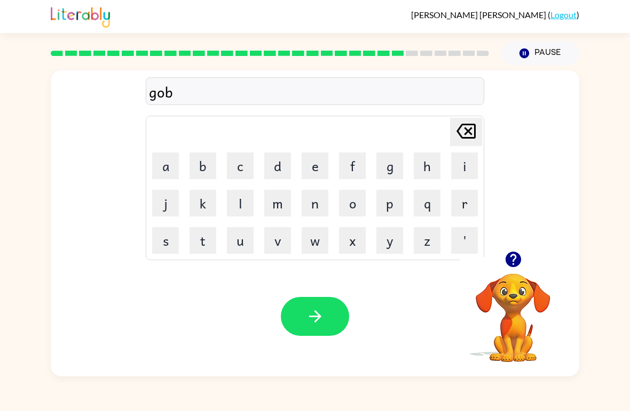
click at [242, 207] on button "l" at bounding box center [240, 203] width 27 height 27
click at [463, 167] on button "i" at bounding box center [464, 166] width 27 height 27
click at [317, 205] on button "n" at bounding box center [315, 203] width 27 height 27
click at [321, 305] on button "button" at bounding box center [315, 316] width 68 height 39
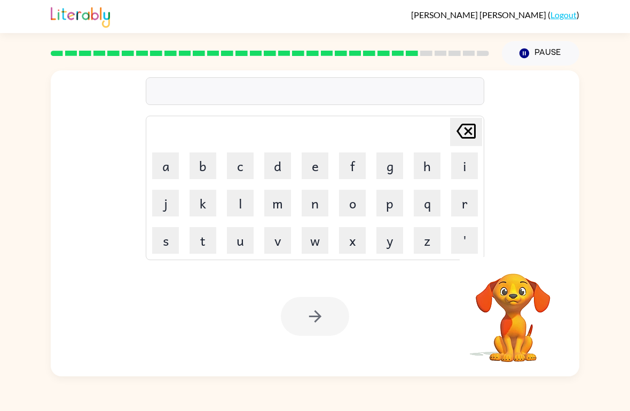
click at [391, 167] on button "g" at bounding box center [389, 166] width 27 height 27
click at [278, 248] on button "v" at bounding box center [277, 240] width 27 height 27
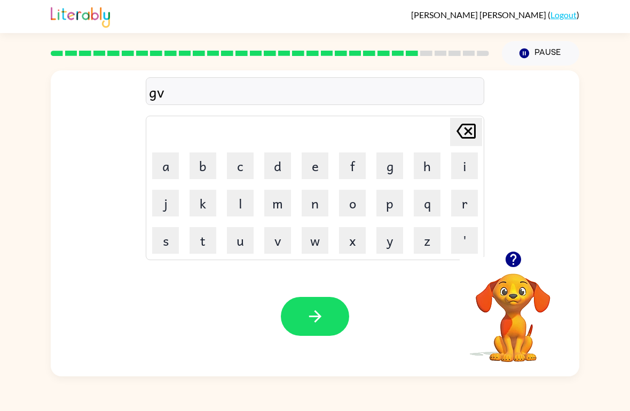
click at [311, 167] on button "e" at bounding box center [315, 166] width 27 height 27
click at [465, 195] on button "r" at bounding box center [464, 203] width 27 height 27
click at [475, 128] on icon at bounding box center [465, 131] width 19 height 15
click at [466, 126] on icon "[PERSON_NAME] last character input" at bounding box center [466, 131] width 26 height 26
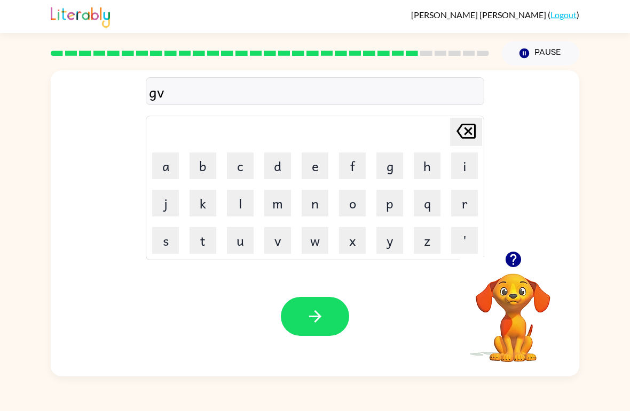
click at [469, 125] on icon at bounding box center [465, 131] width 19 height 15
click at [387, 161] on button "g" at bounding box center [389, 166] width 27 height 27
click at [363, 194] on button "o" at bounding box center [352, 203] width 27 height 27
click at [290, 239] on button "v" at bounding box center [277, 240] width 27 height 27
click at [314, 169] on button "e" at bounding box center [315, 166] width 27 height 27
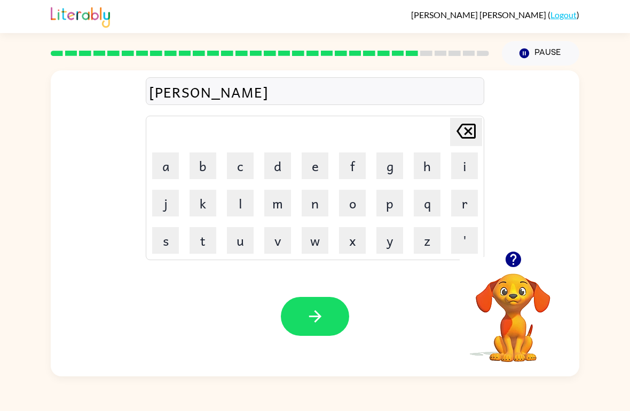
click at [474, 199] on button "r" at bounding box center [464, 203] width 27 height 27
click at [279, 204] on button "m" at bounding box center [277, 203] width 27 height 27
click at [317, 168] on button "e" at bounding box center [315, 166] width 27 height 27
click at [323, 199] on button "n" at bounding box center [315, 203] width 27 height 27
click at [207, 243] on button "t" at bounding box center [202, 240] width 27 height 27
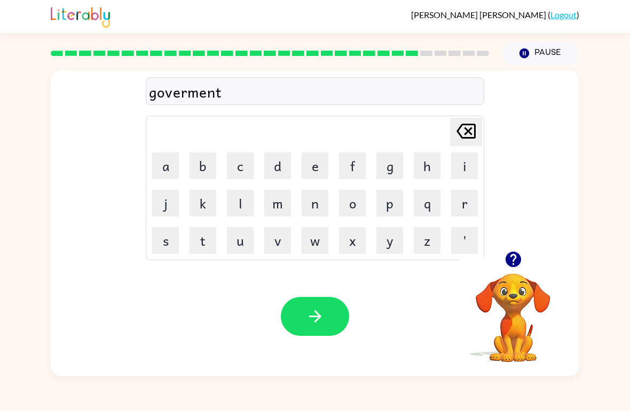
click at [322, 346] on div "Your browser must support playing .mp4 files to use Literably. Please try using…" at bounding box center [315, 317] width 528 height 120
click at [336, 313] on button "button" at bounding box center [315, 316] width 68 height 39
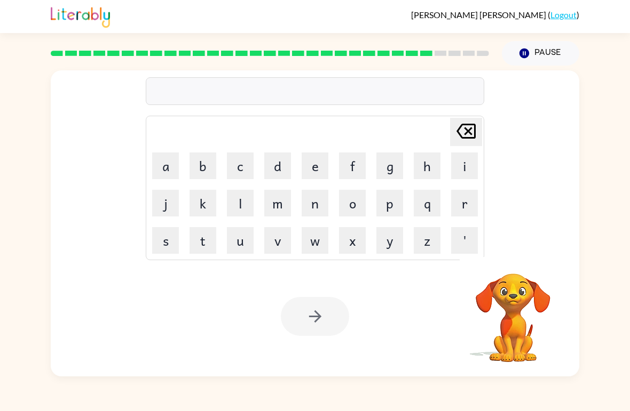
click at [149, 245] on td "s" at bounding box center [165, 241] width 36 height 36
click at [156, 243] on button "s" at bounding box center [165, 240] width 27 height 27
click at [197, 252] on button "t" at bounding box center [202, 240] width 27 height 27
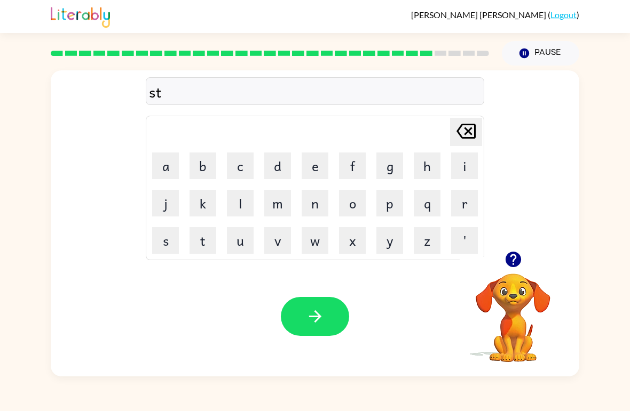
click at [460, 202] on button "r" at bounding box center [464, 203] width 27 height 27
click at [468, 162] on button "i" at bounding box center [464, 166] width 27 height 27
click at [168, 176] on button "a" at bounding box center [165, 166] width 27 height 27
click at [309, 205] on button "n" at bounding box center [315, 203] width 27 height 27
click at [208, 250] on button "t" at bounding box center [202, 240] width 27 height 27
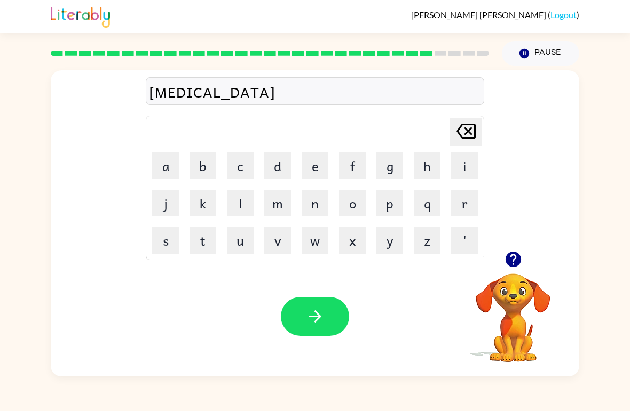
click at [322, 320] on icon "button" at bounding box center [315, 316] width 19 height 19
click at [158, 243] on button "s" at bounding box center [165, 240] width 27 height 27
click at [162, 235] on button "s" at bounding box center [165, 240] width 27 height 27
click at [470, 135] on icon at bounding box center [465, 131] width 19 height 15
click at [424, 168] on button "h" at bounding box center [427, 166] width 27 height 27
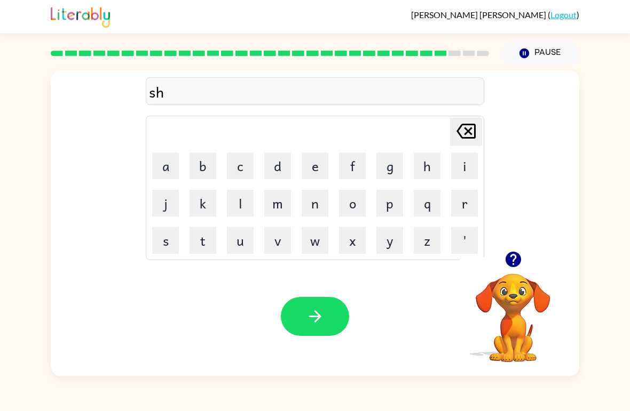
click at [159, 159] on button "a" at bounding box center [165, 166] width 27 height 27
click at [400, 209] on button "p" at bounding box center [389, 203] width 27 height 27
click at [314, 168] on button "e" at bounding box center [315, 166] width 27 height 27
click at [314, 331] on button "button" at bounding box center [315, 316] width 68 height 39
click at [305, 310] on div at bounding box center [315, 316] width 68 height 39
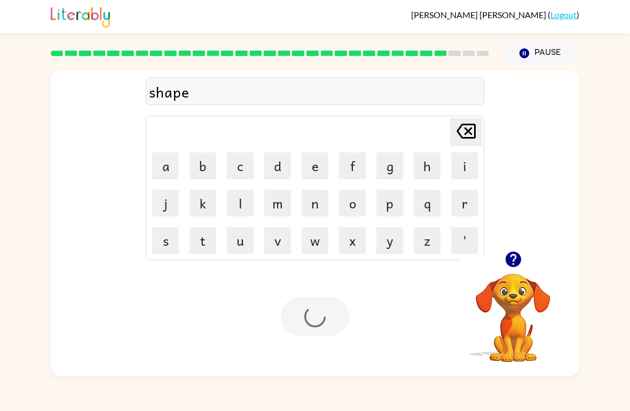
click at [317, 322] on div at bounding box center [315, 316] width 68 height 39
click at [312, 304] on div at bounding box center [315, 316] width 68 height 39
click at [335, 307] on div at bounding box center [315, 316] width 68 height 39
click at [534, 267] on div at bounding box center [513, 259] width 107 height 27
click at [505, 270] on button "button" at bounding box center [513, 259] width 27 height 27
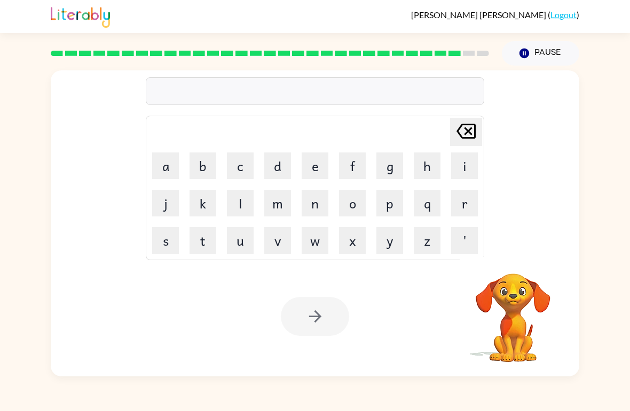
click at [319, 324] on div at bounding box center [315, 316] width 68 height 39
click at [319, 159] on button "e" at bounding box center [315, 166] width 27 height 27
click at [346, 239] on button "x" at bounding box center [352, 240] width 27 height 27
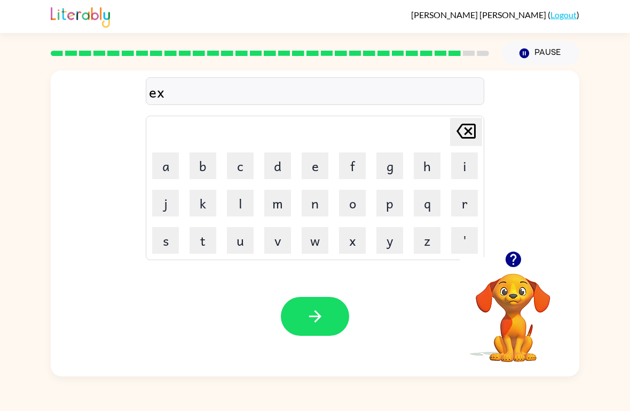
click at [318, 168] on button "e" at bounding box center [315, 166] width 27 height 27
click at [318, 162] on button "e" at bounding box center [315, 166] width 27 height 27
click at [461, 126] on icon at bounding box center [465, 131] width 19 height 15
click at [240, 200] on button "l" at bounding box center [240, 203] width 27 height 27
click at [308, 165] on button "e" at bounding box center [315, 166] width 27 height 27
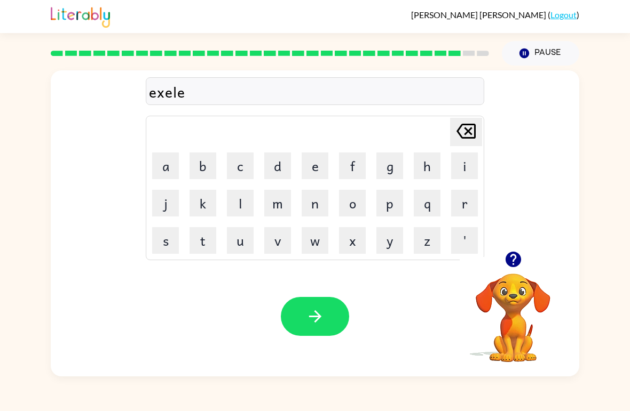
click at [324, 214] on button "n" at bounding box center [315, 203] width 27 height 27
click at [205, 243] on button "t" at bounding box center [202, 240] width 27 height 27
click at [323, 320] on icon "button" at bounding box center [315, 316] width 19 height 19
click at [360, 200] on button "o" at bounding box center [352, 203] width 27 height 27
click at [465, 124] on icon "[PERSON_NAME] last character input" at bounding box center [466, 131] width 26 height 26
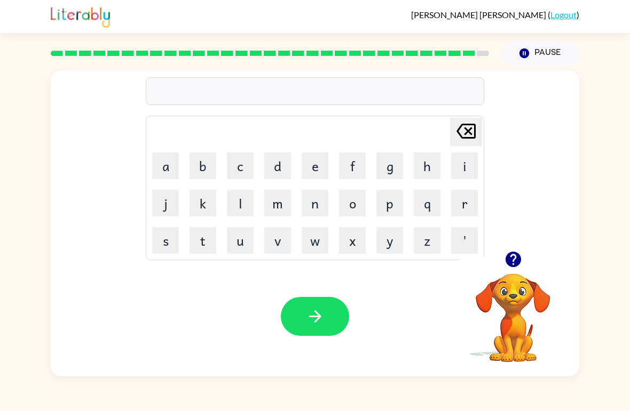
click at [153, 206] on button "j" at bounding box center [165, 203] width 27 height 27
click at [349, 203] on button "o" at bounding box center [352, 203] width 27 height 27
click at [207, 166] on button "b" at bounding box center [202, 166] width 27 height 27
click at [196, 164] on button "b" at bounding box center [202, 166] width 27 height 27
click at [479, 124] on button "[PERSON_NAME] last character input" at bounding box center [466, 132] width 32 height 28
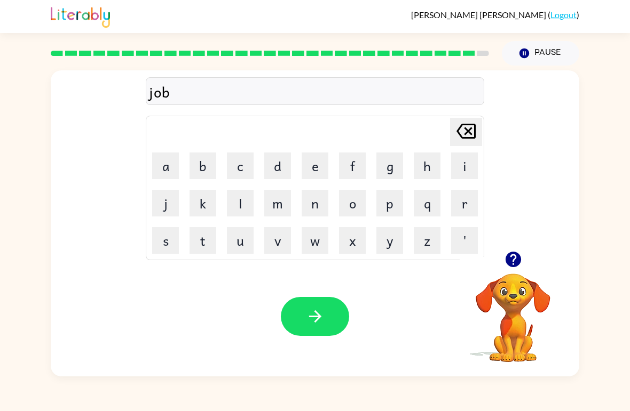
click at [465, 199] on button "r" at bounding box center [464, 203] width 27 height 27
click at [162, 176] on button "a" at bounding box center [165, 166] width 27 height 27
click at [201, 210] on button "k" at bounding box center [202, 203] width 27 height 27
click at [311, 171] on button "e" at bounding box center [315, 166] width 27 height 27
click at [463, 203] on button "r" at bounding box center [464, 203] width 27 height 27
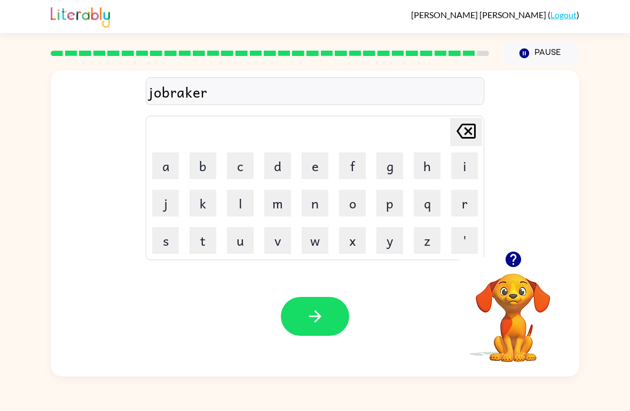
click at [312, 300] on button "button" at bounding box center [315, 316] width 68 height 39
